Goal: Task Accomplishment & Management: Use online tool/utility

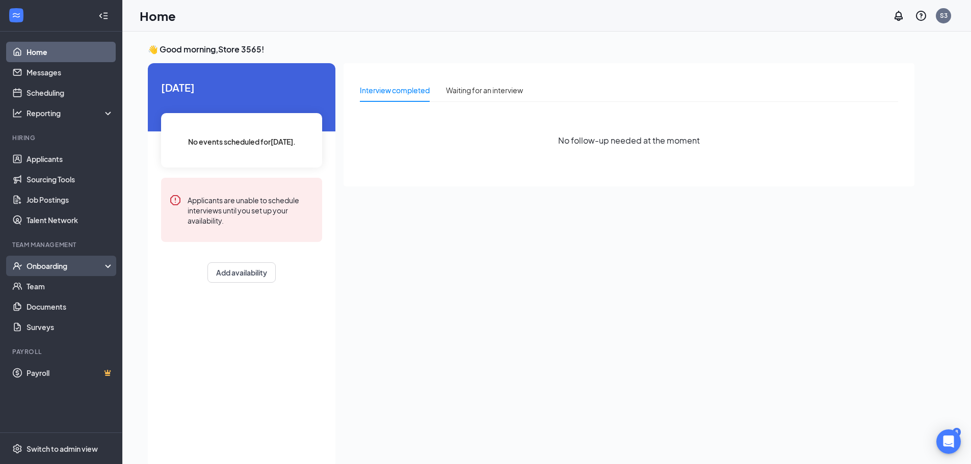
click at [75, 259] on div "Onboarding" at bounding box center [61, 266] width 122 height 20
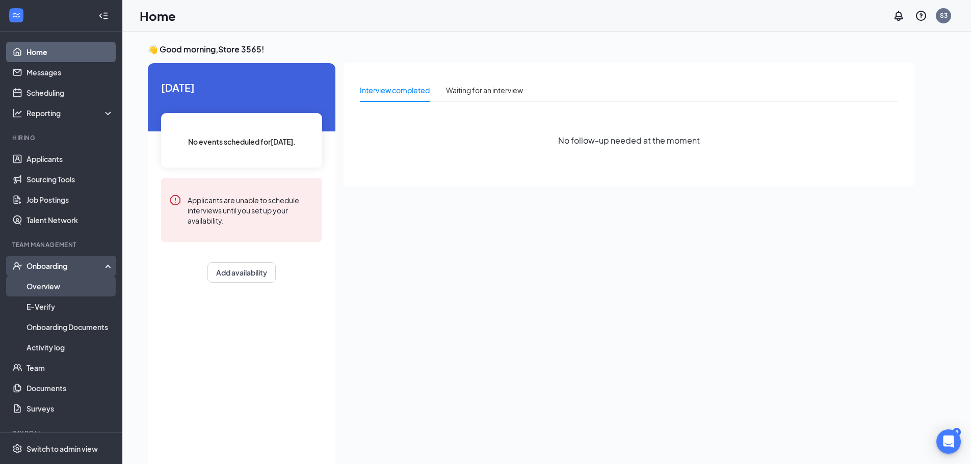
click at [81, 286] on link "Overview" at bounding box center [69, 286] width 87 height 20
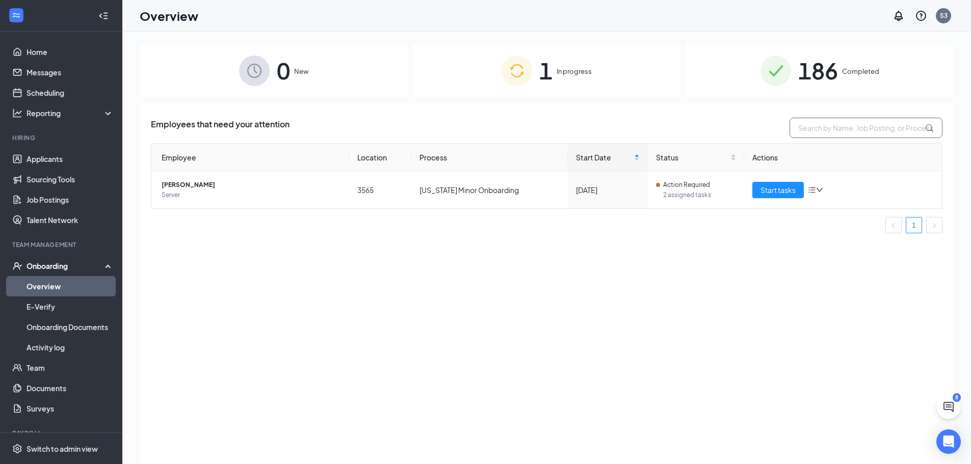
click at [807, 126] on input "text" at bounding box center [865, 128] width 153 height 20
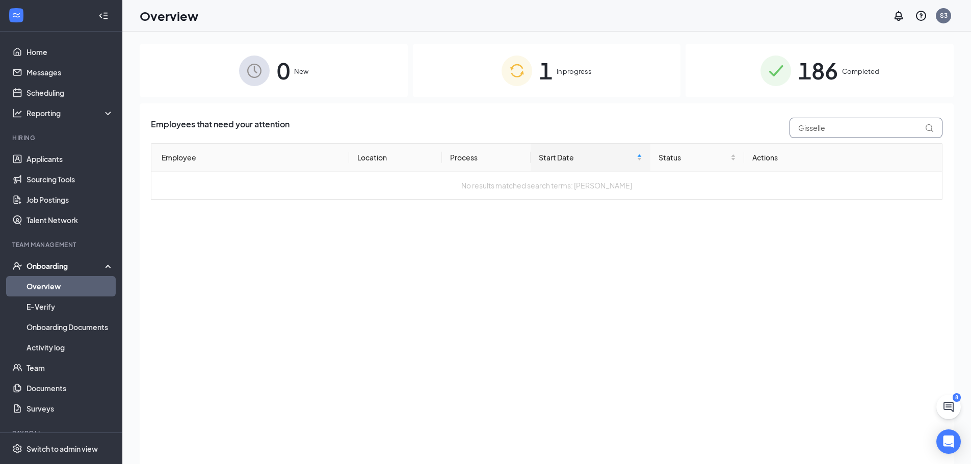
type input "Gisselle"
click at [836, 75] on span "186" at bounding box center [818, 70] width 40 height 35
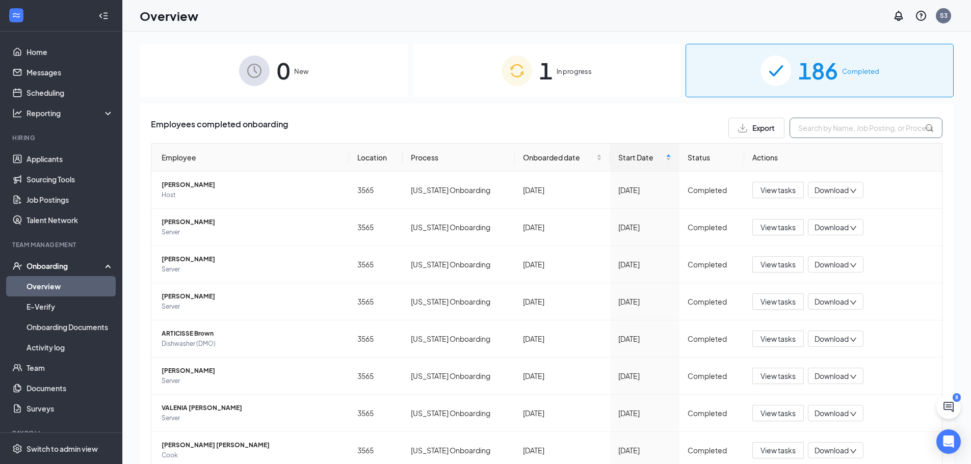
click at [836, 127] on input "text" at bounding box center [865, 128] width 153 height 20
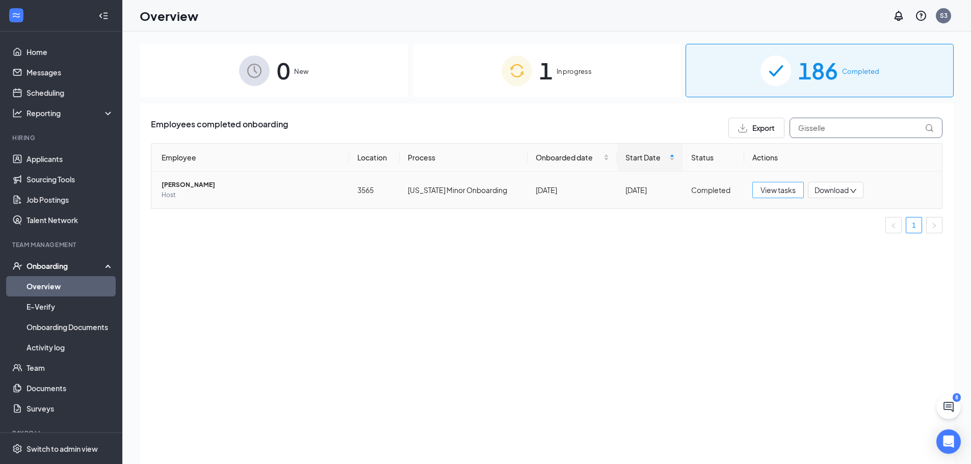
type input "Gisselle"
click at [778, 189] on span "View tasks" at bounding box center [777, 189] width 35 height 11
